Goal: Task Accomplishment & Management: Complete application form

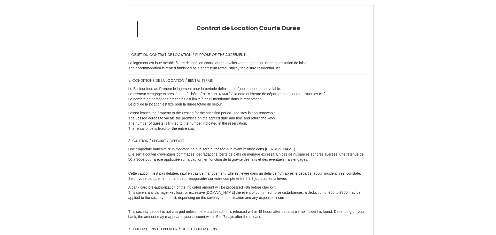
type input "5673475"
type input "🌅 Indian Sunset – Vue mer & piscine | Wiskeys ✨"
type input "[STREET_ADDRESS], résidence les boucaniers"
type input "97434"
type input "[GEOGRAPHIC_DATA][PERSON_NAME]"
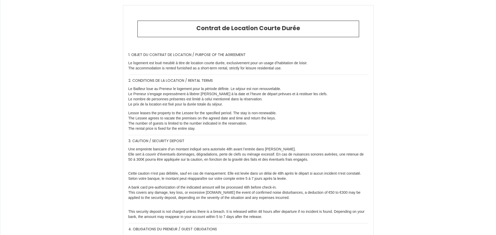
type input "Reunion"
type input "[DATE]"
type input "5"
type input "0"
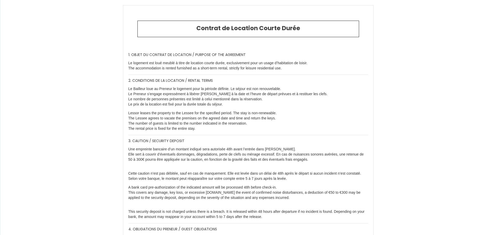
type input "500"
type input "4580.9"
type input "Fabrice"
type input "Cuillier"
type input "27 allee des myosotis Collines des Camelias"
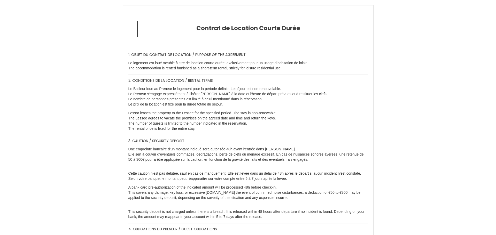
type input "97400"
type input "Saint Denis"
type input "Reunion"
type input "[EMAIL_ADDRESS][DOMAIN_NAME]"
type input "[PERSON_NAME] [PERSON_NAME]"
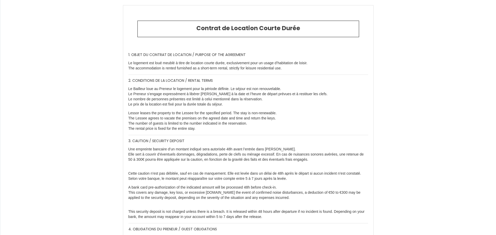
type input "Meleard"
type input "[STREET_ADDRESS][PERSON_NAME]"
type input "94270"
type input "Le kremlin bicetre"
type input "[EMAIL_ADDRESS][DOMAIN_NAME]"
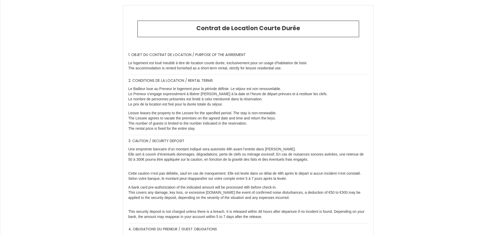
type input "[PHONE_NUMBER]"
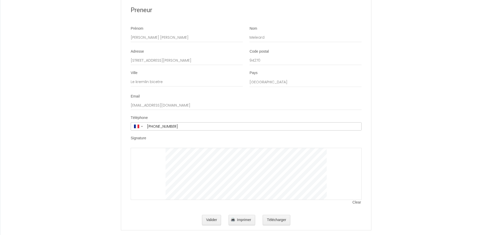
scroll to position [1292, 0]
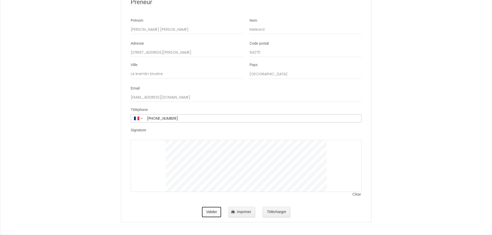
click at [210, 210] on button "Valider" at bounding box center [211, 212] width 19 height 10
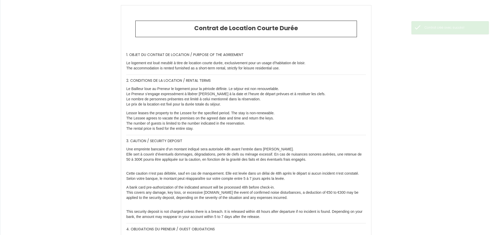
type input "130"
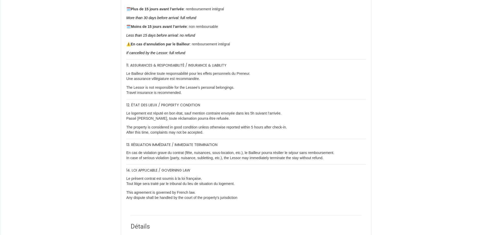
scroll to position [673, 0]
